Goal: Find specific page/section: Find specific page/section

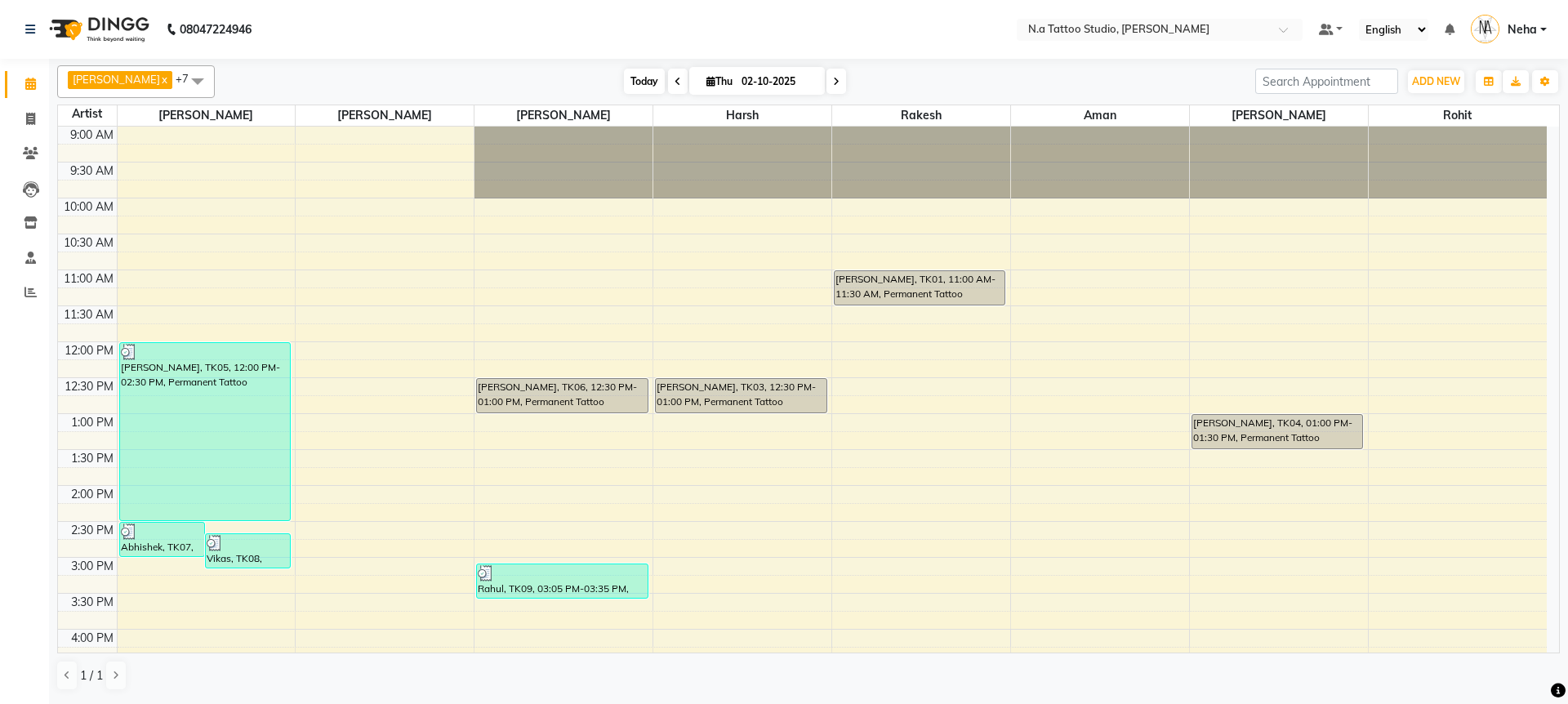
click at [630, 83] on span "Today" at bounding box center [644, 81] width 41 height 25
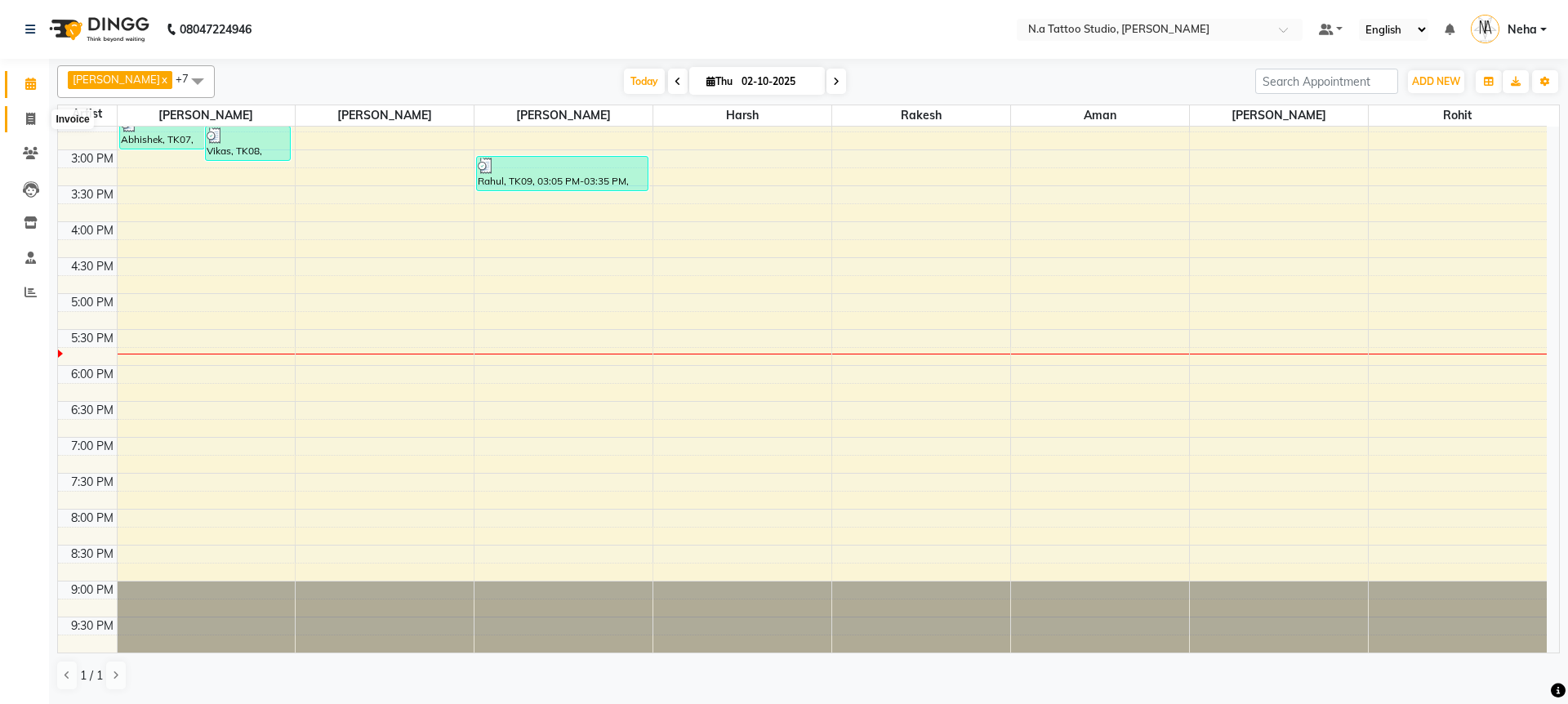
click at [39, 121] on span at bounding box center [30, 119] width 29 height 19
select select "service"
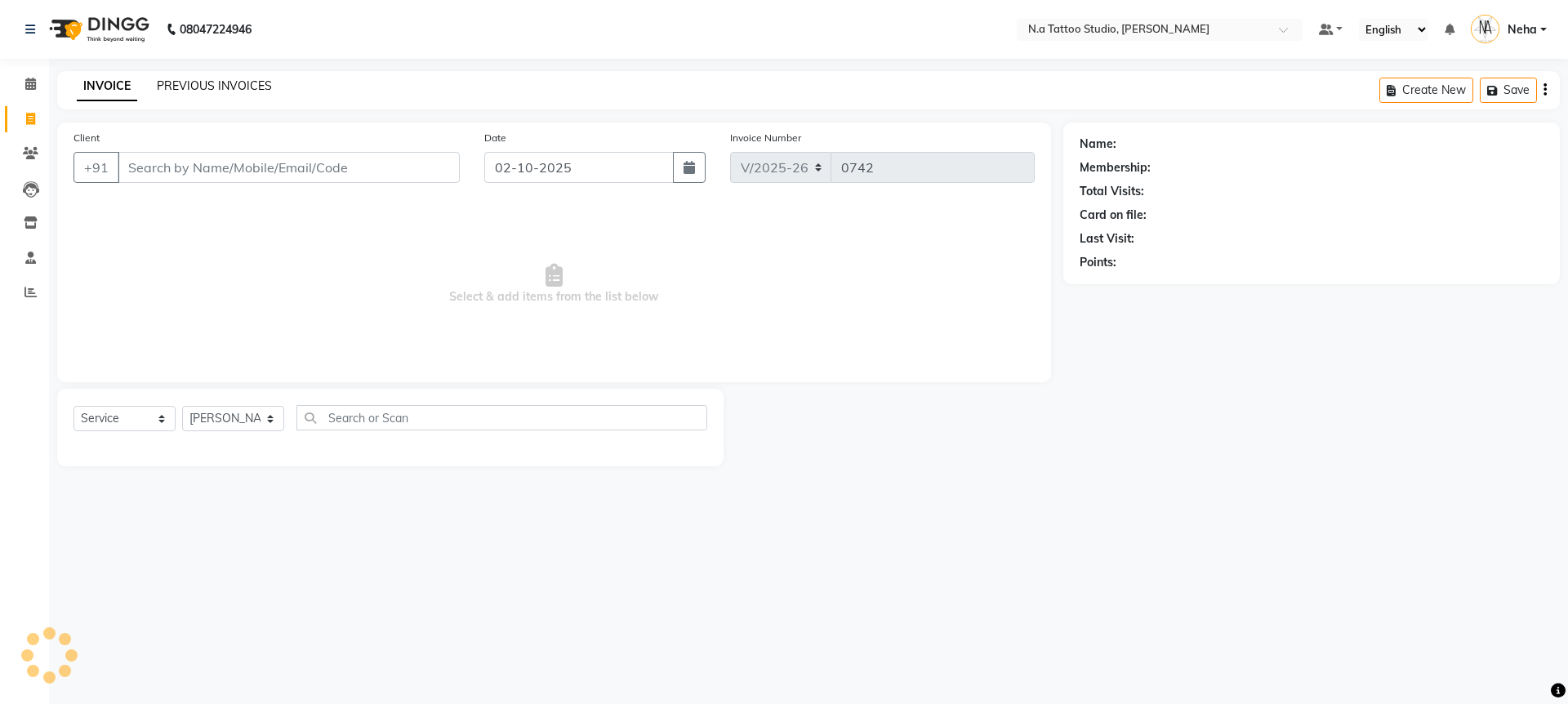
click at [206, 81] on link "PREVIOUS INVOICES" at bounding box center [214, 86] width 115 height 15
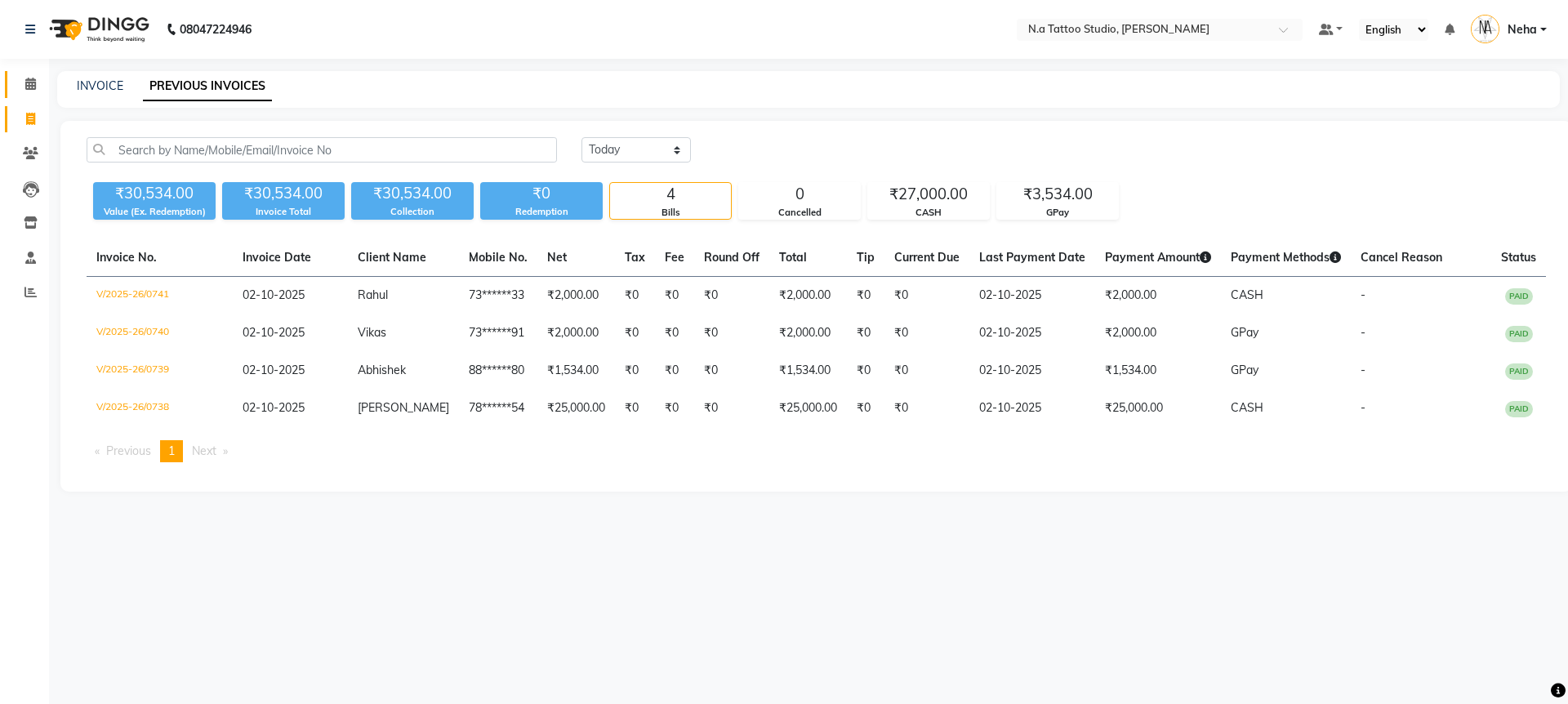
click at [35, 82] on icon at bounding box center [30, 84] width 11 height 12
